Goal: Information Seeking & Learning: Understand process/instructions

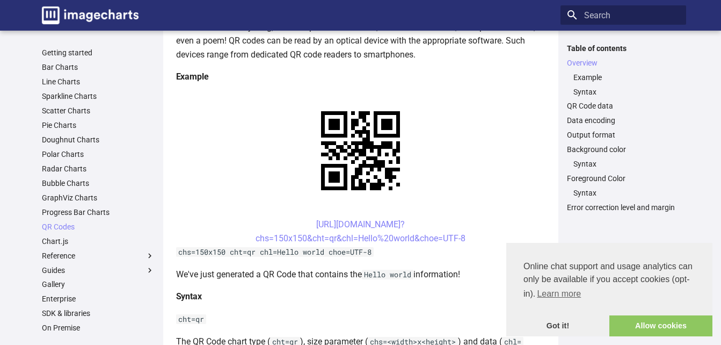
scroll to position [185, 0]
click at [298, 222] on link "https://image-charts.com/chart? chs=150x150&cht=qr&chl=Hello%20world&choe=UTF-8" at bounding box center [361, 231] width 210 height 24
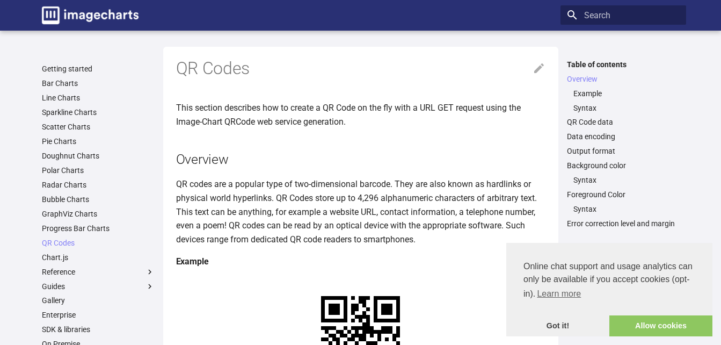
scroll to position [185, 0]
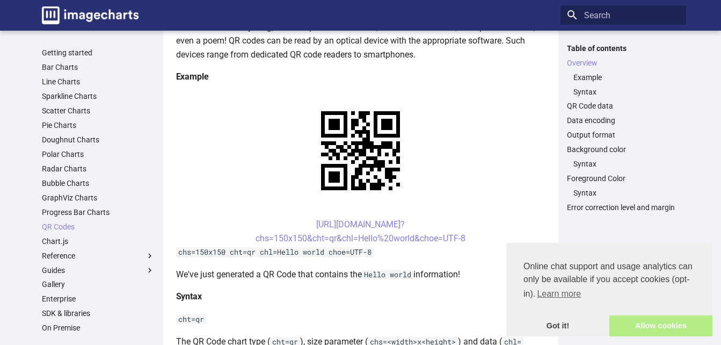
click at [637, 326] on link "Allow cookies" at bounding box center [660, 325] width 103 height 21
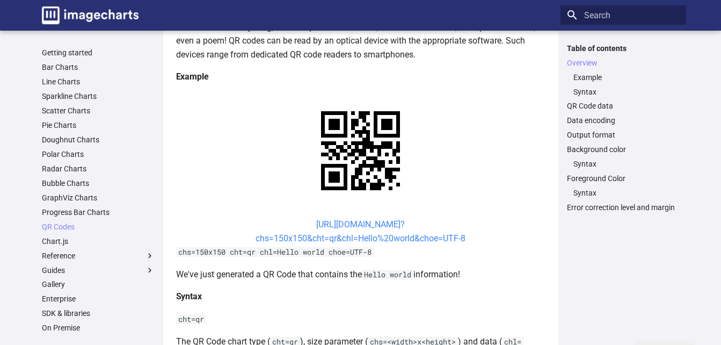
click at [298, 223] on link "[URL][DOMAIN_NAME]? chs=150x150&cht=qr&chl=Hello%20world&choe=UTF-8" at bounding box center [361, 231] width 210 height 24
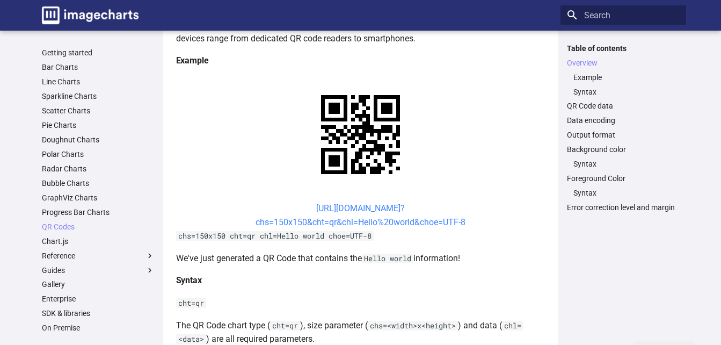
scroll to position [201, 0]
